Goal: Check status: Check status

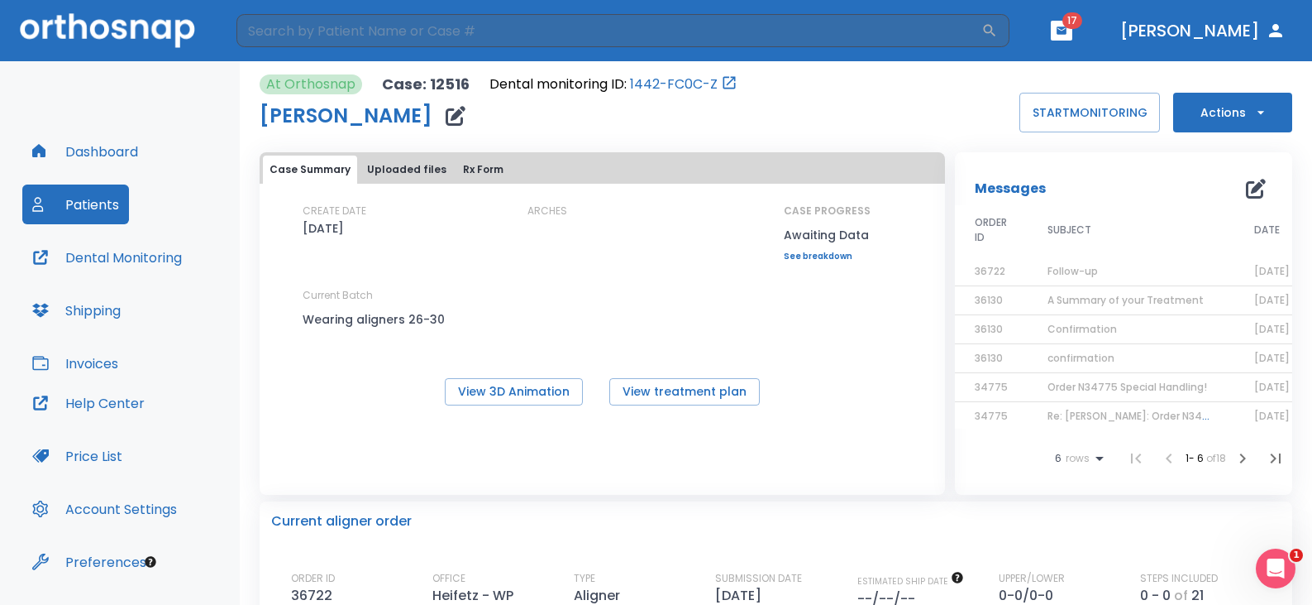
click at [1088, 274] on span "Follow-up" at bounding box center [1073, 271] width 50 height 14
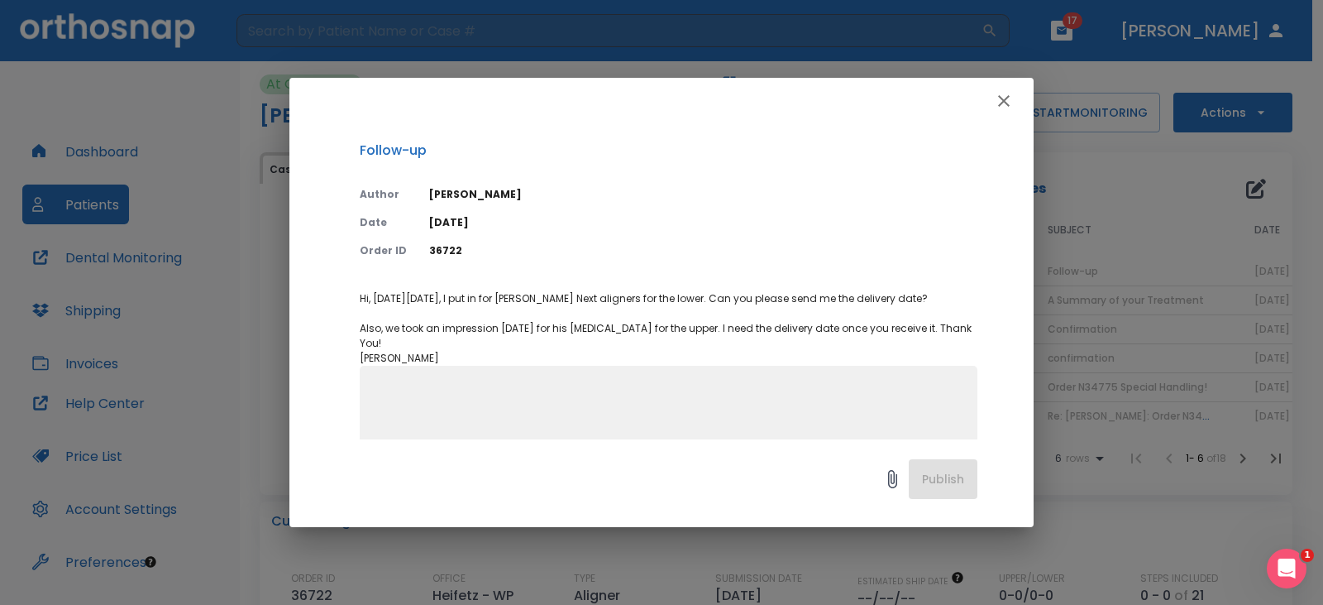
click at [1083, 171] on div "Follow-up Author Lillian Conca Date 10/01/25 Order ID 36722 Hi, on Monday, 9/29…" at bounding box center [661, 302] width 1323 height 605
click at [1008, 103] on icon "button" at bounding box center [1004, 101] width 20 height 20
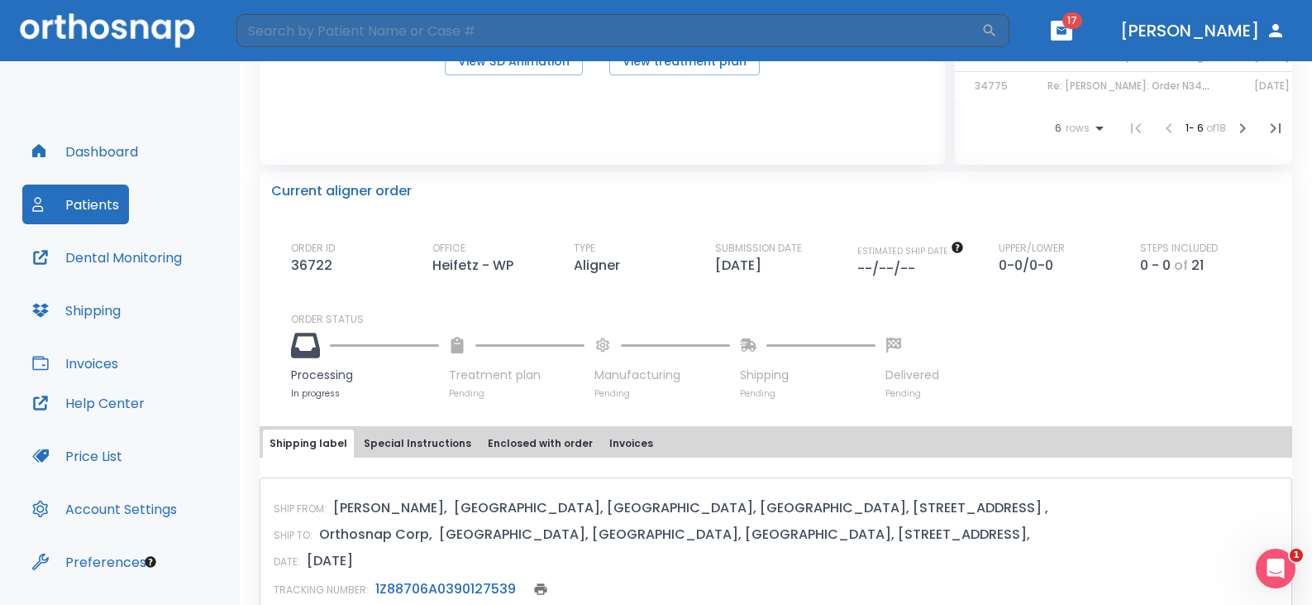
scroll to position [496, 0]
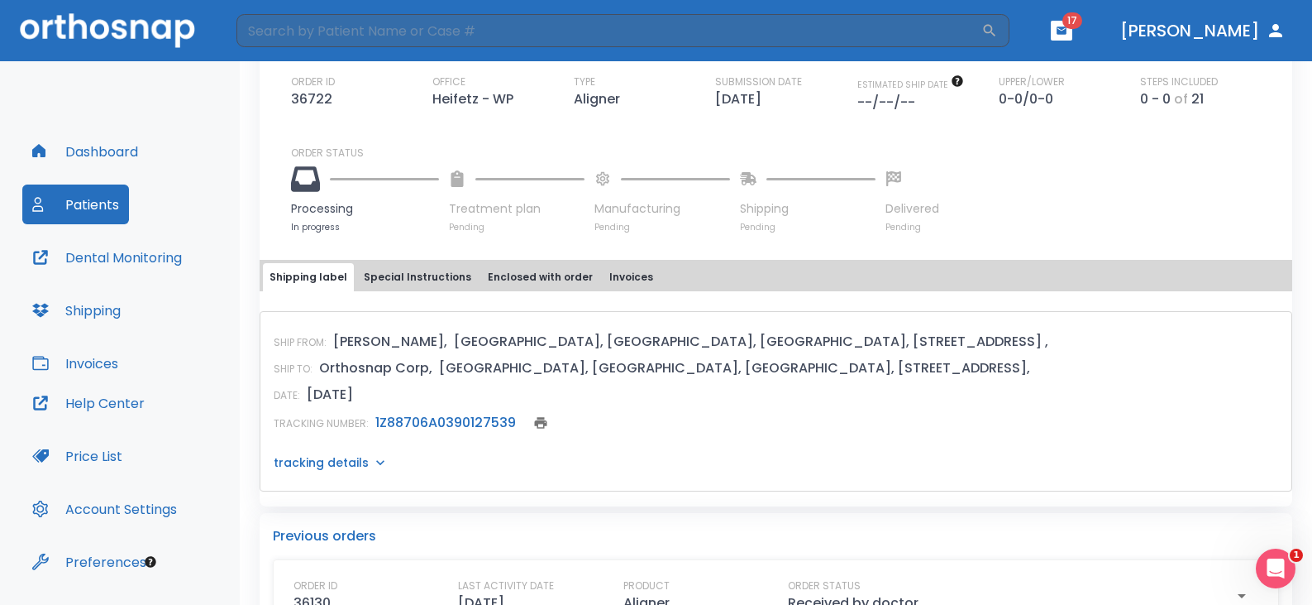
click at [850, 351] on div "SHIP FROM: Lillian Conca, USA, NY, White Plains, 222 Westchester Avenue Suite 4…" at bounding box center [776, 342] width 1005 height 20
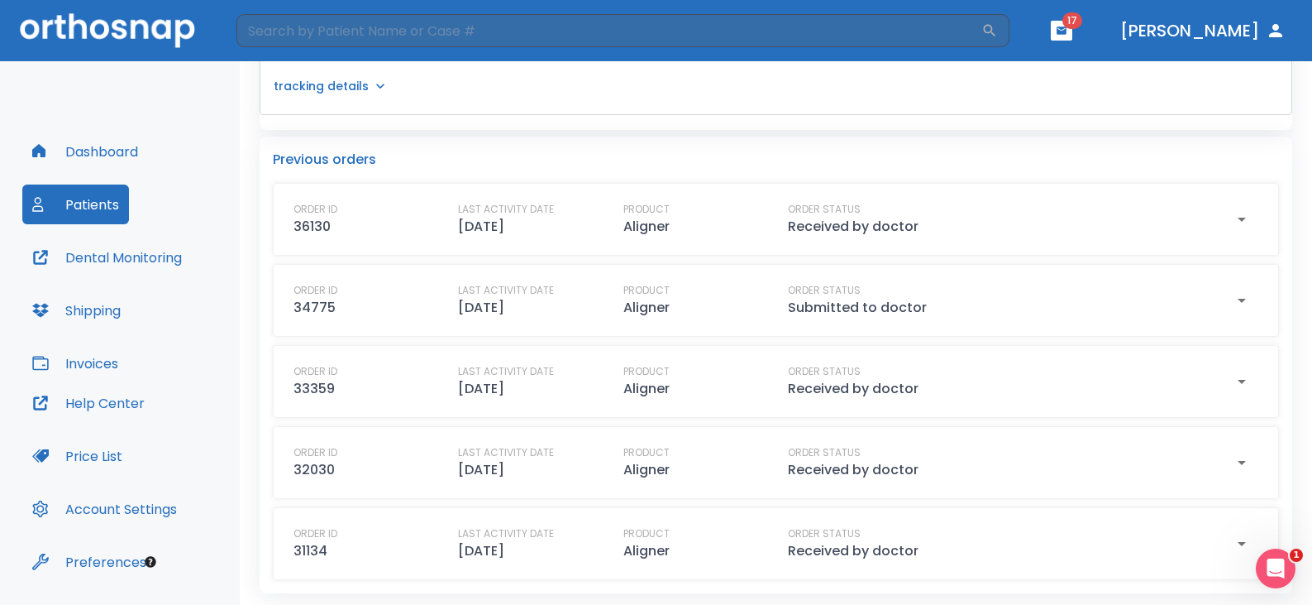
scroll to position [910, 0]
click at [972, 113] on div "SHIP FROM: Lillian Conca, USA, NY, White Plains, 222 Westchester Avenue Suite 4…" at bounding box center [776, 23] width 1033 height 180
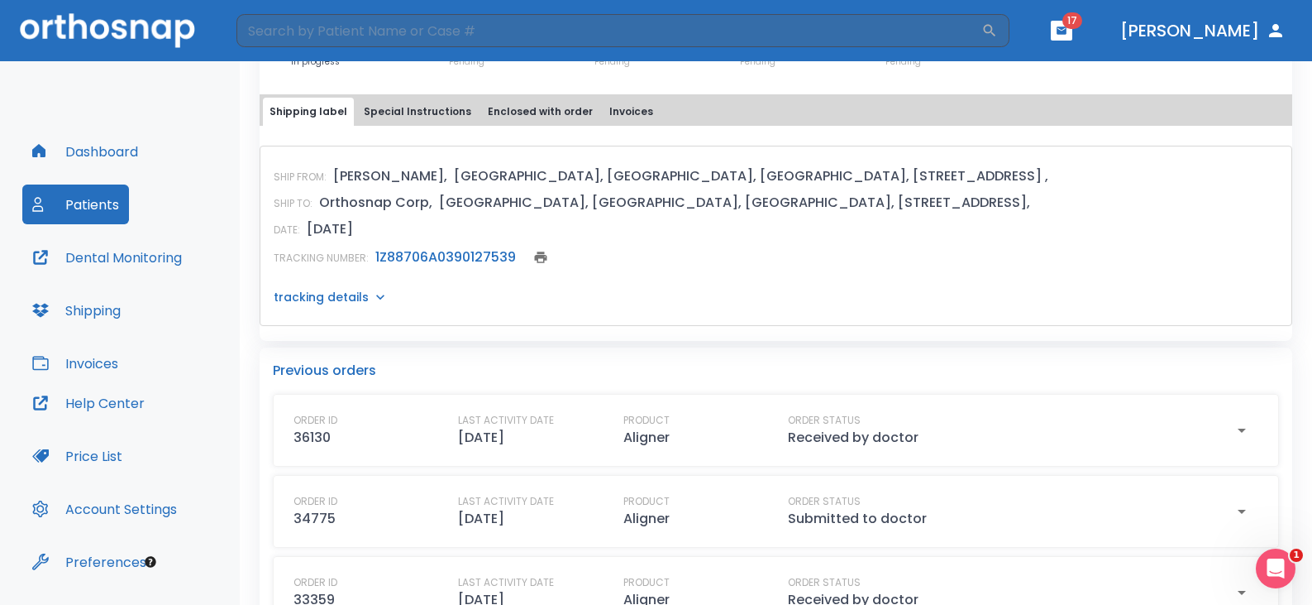
scroll to position [248, 0]
